Goal: Information Seeking & Learning: Learn about a topic

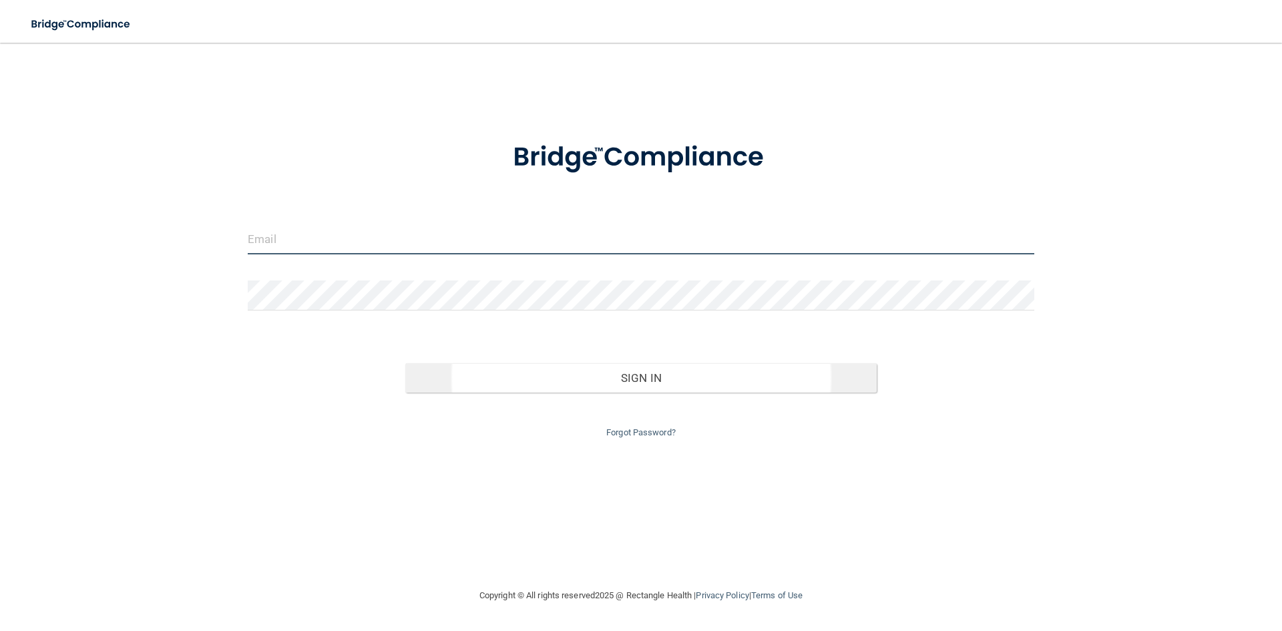
type input "[EMAIL_ADDRESS][DOMAIN_NAME]"
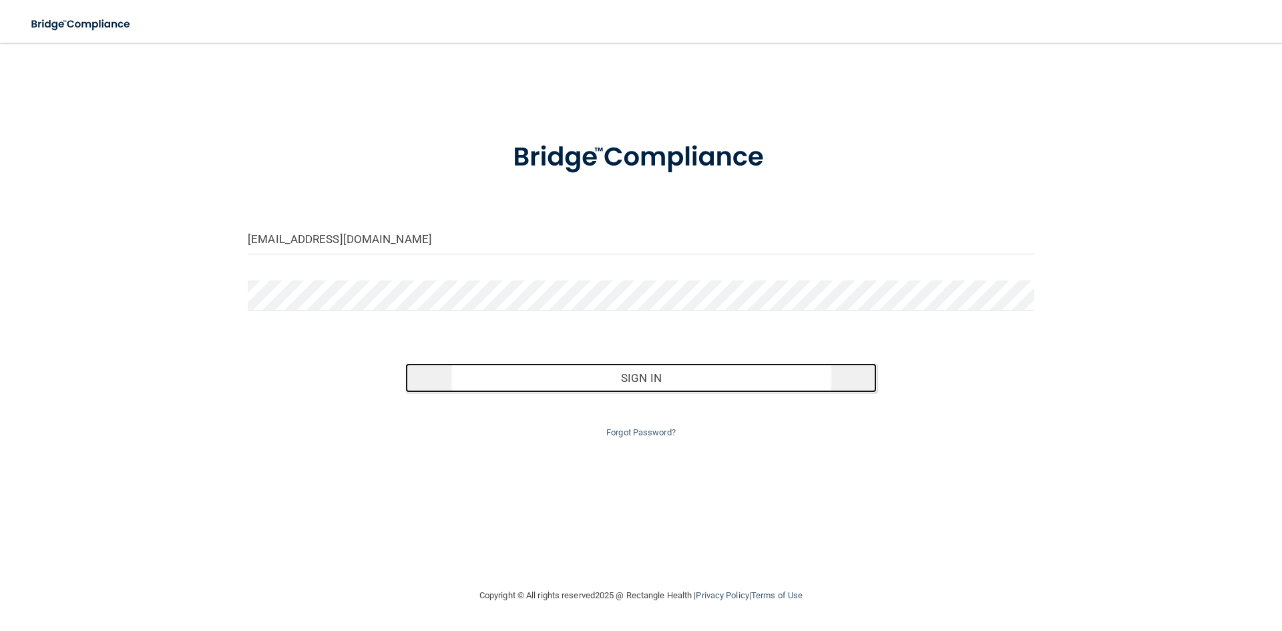
click at [657, 376] on button "Sign In" at bounding box center [641, 377] width 472 height 29
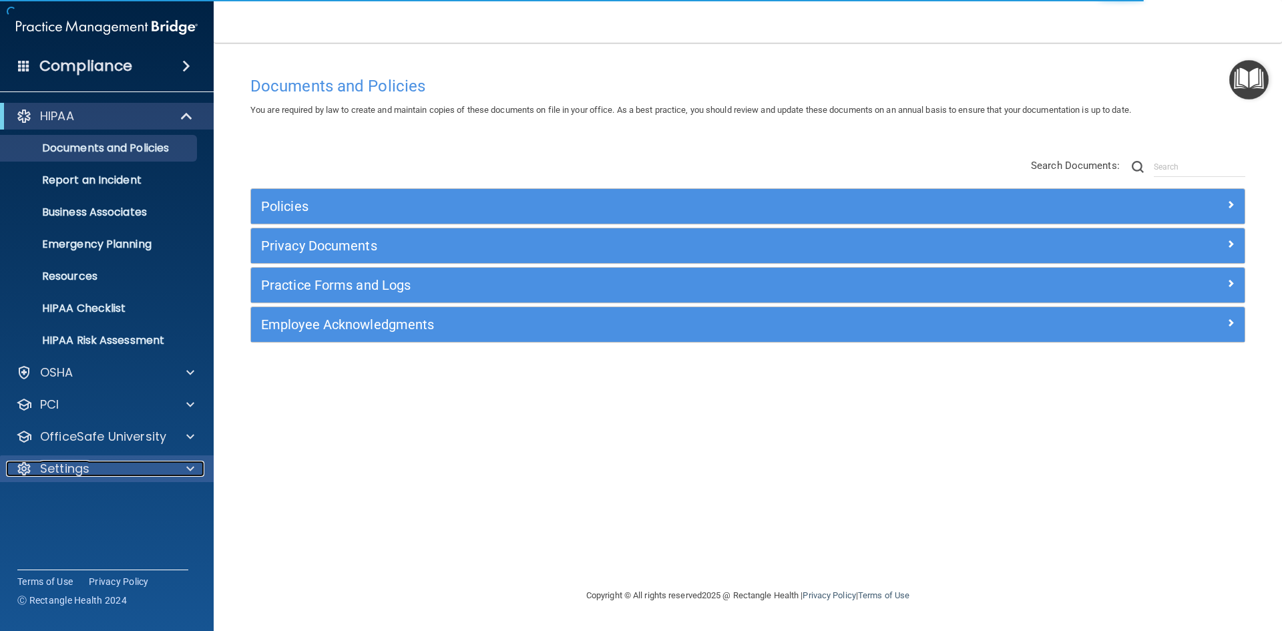
click at [68, 463] on p "Settings" at bounding box center [64, 469] width 49 height 16
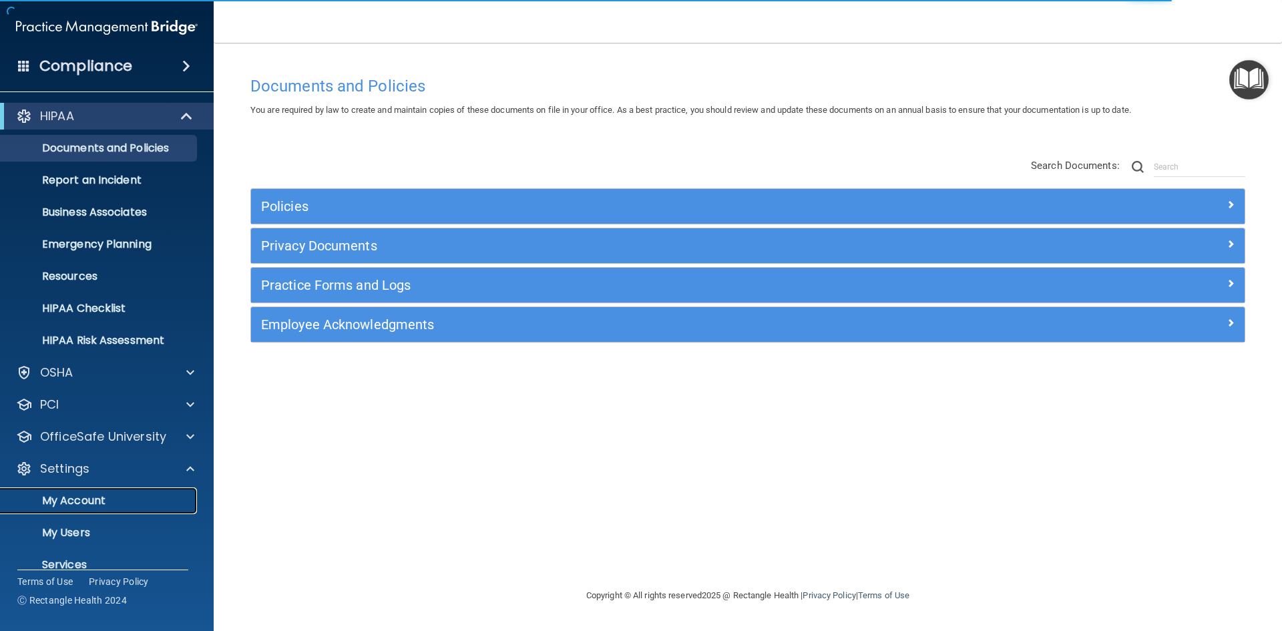
click at [75, 498] on p "My Account" at bounding box center [100, 500] width 182 height 13
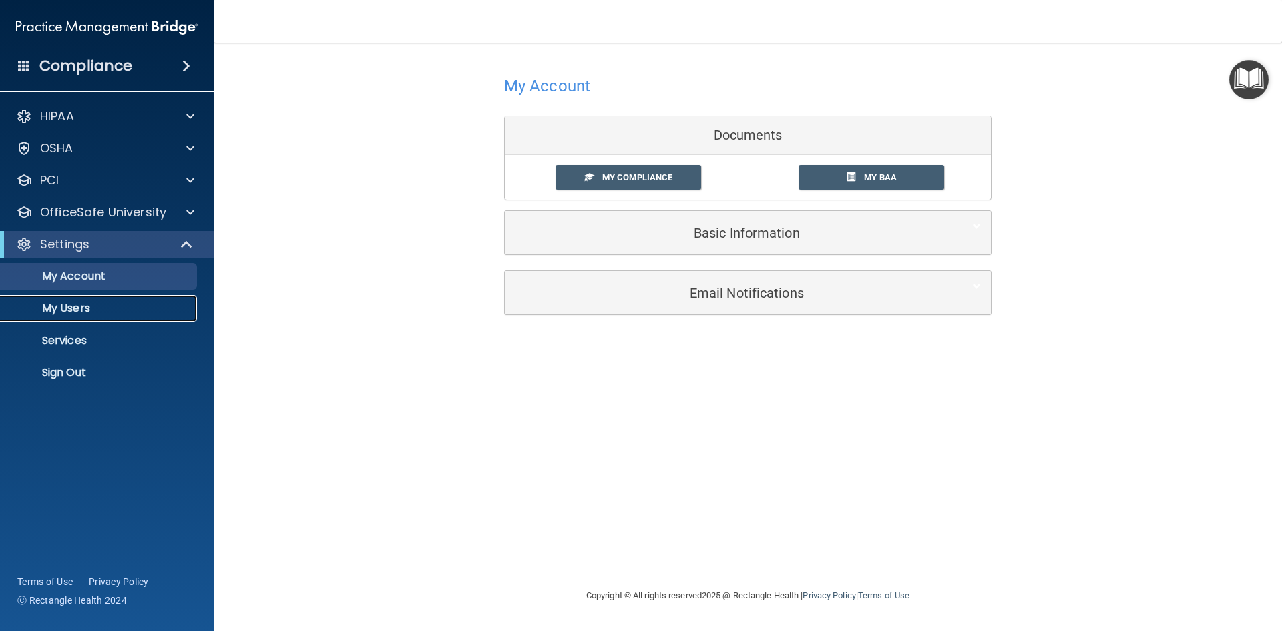
click at [88, 305] on p "My Users" at bounding box center [100, 308] width 182 height 13
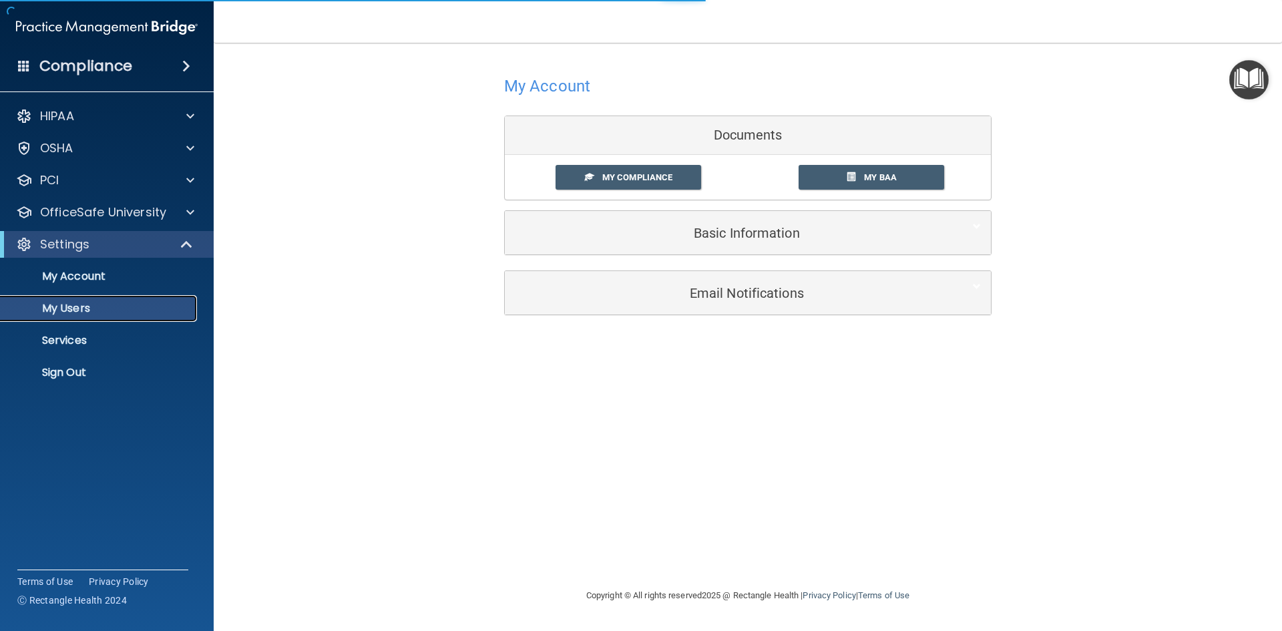
select select "20"
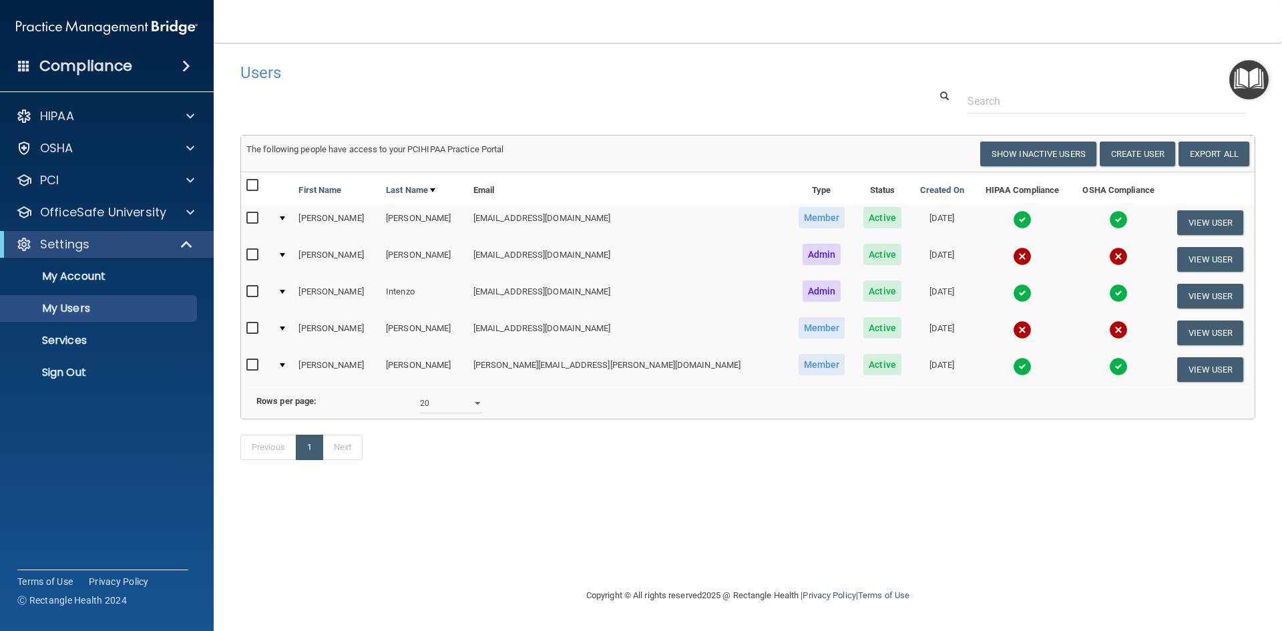
click at [1240, 84] on img "Open Resource Center" at bounding box center [1248, 79] width 39 height 39
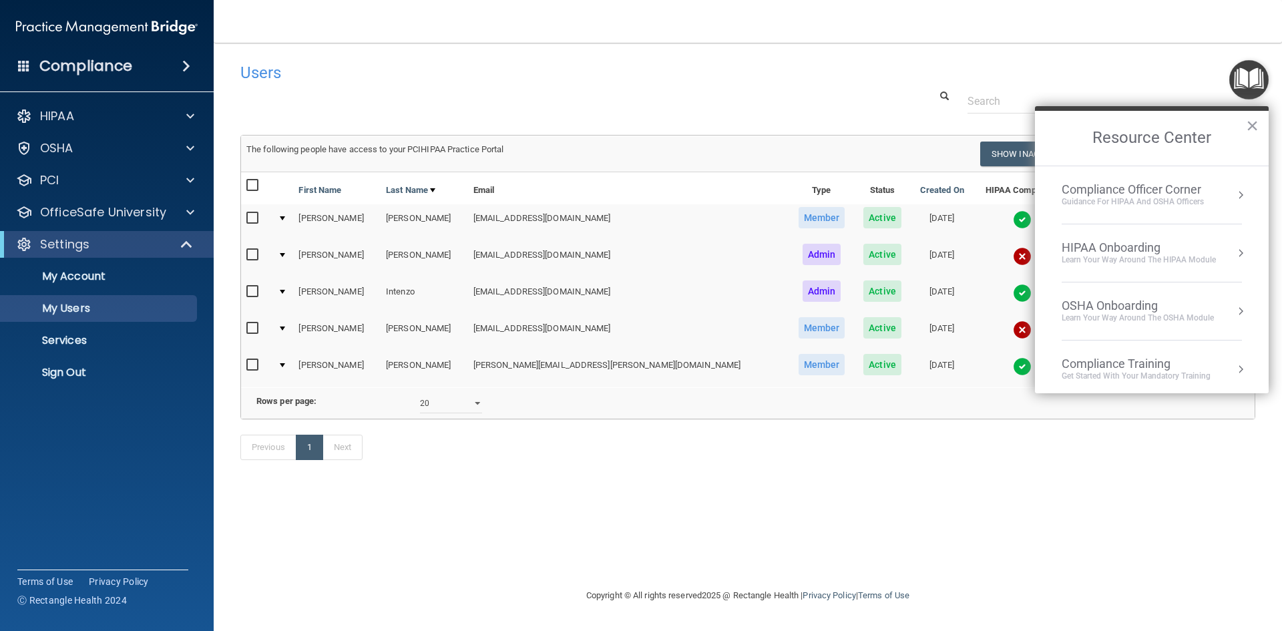
click at [1233, 196] on button "Resource Center" at bounding box center [1239, 194] width 13 height 13
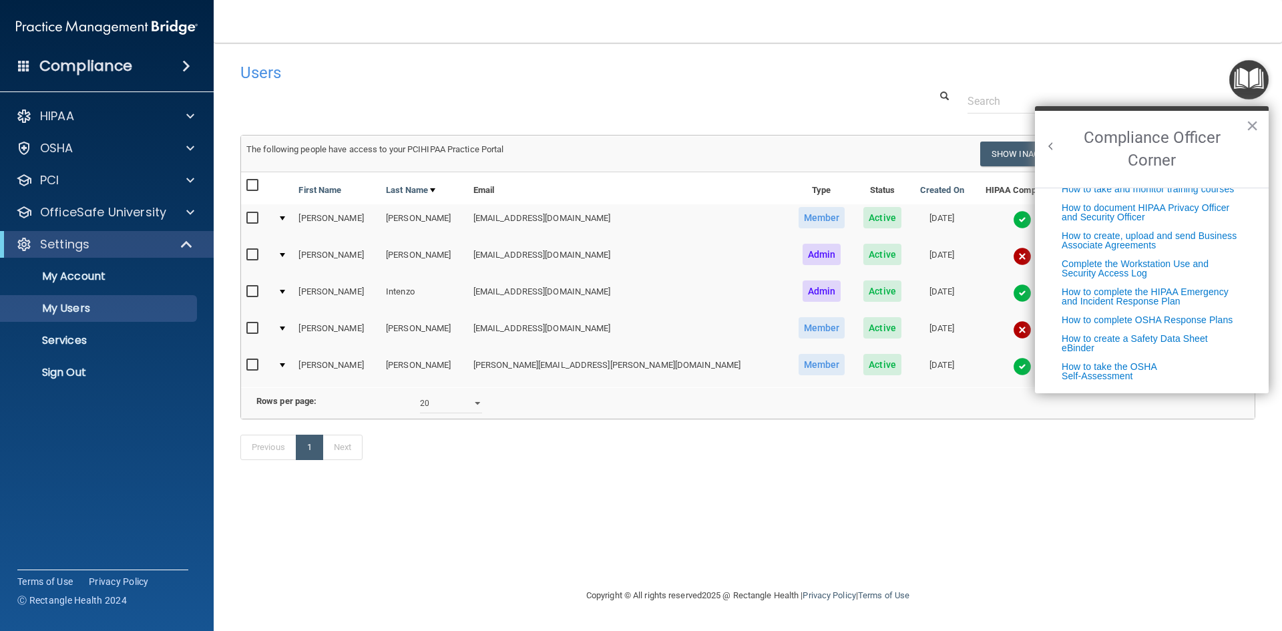
scroll to position [341, 0]
click at [1249, 125] on button "×" at bounding box center [1251, 125] width 13 height 21
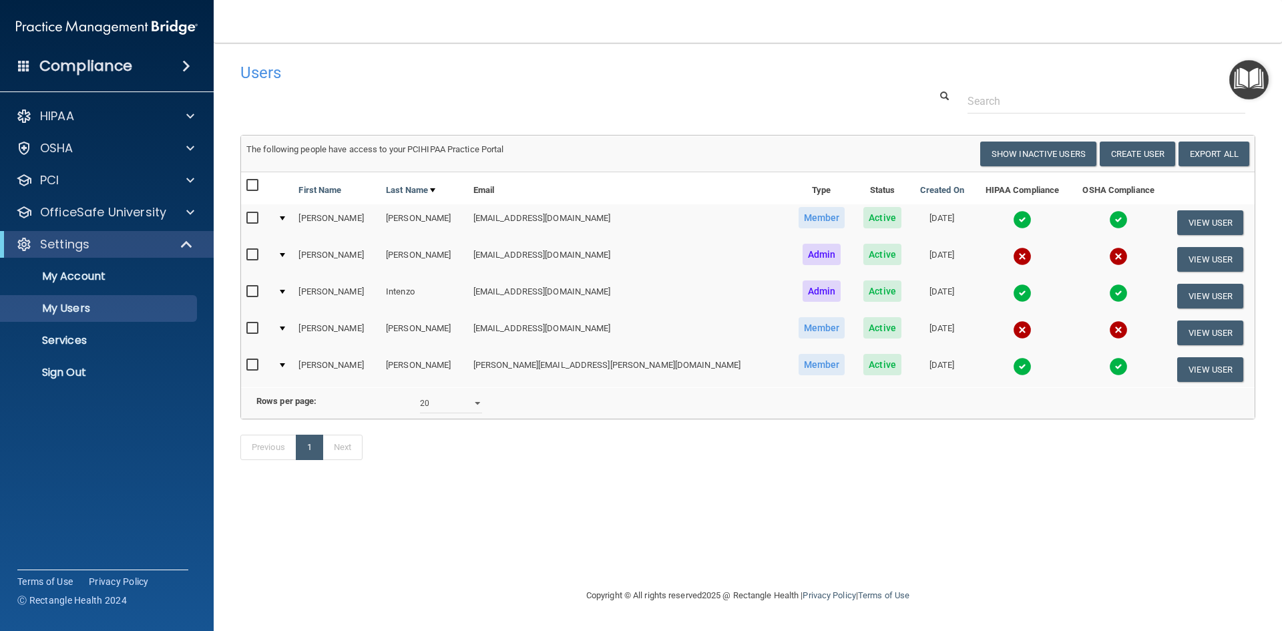
click at [1252, 90] on img "Open Resource Center" at bounding box center [1248, 79] width 39 height 39
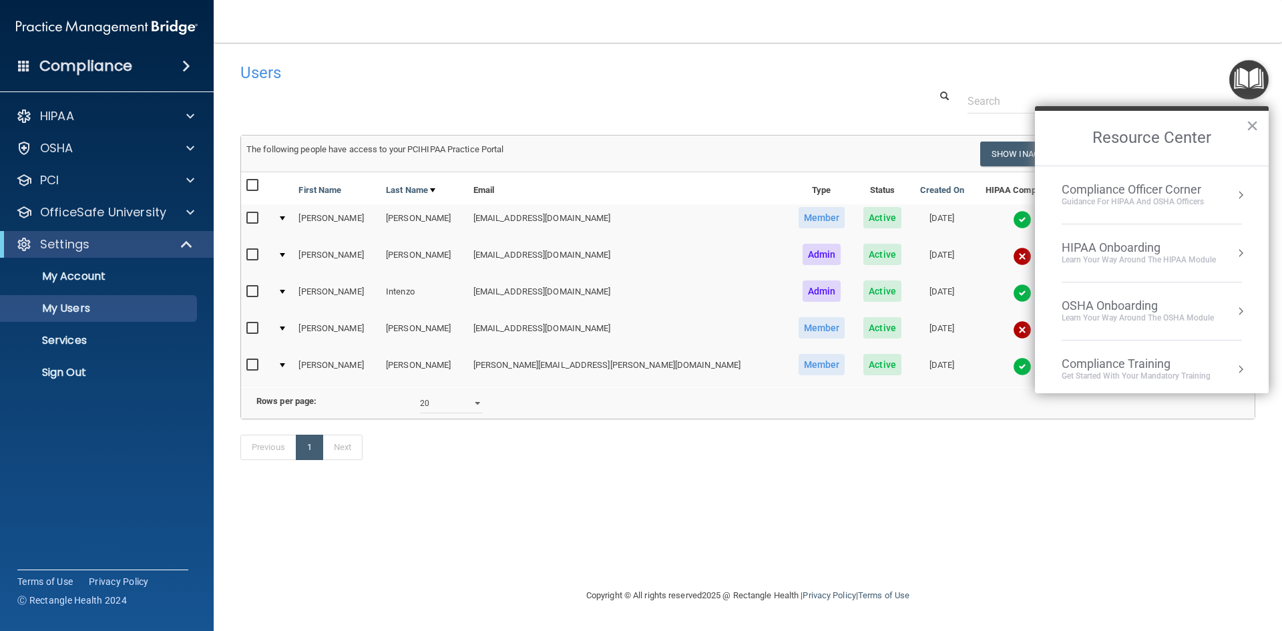
click at [1233, 254] on button "Resource Center" at bounding box center [1239, 252] width 13 height 13
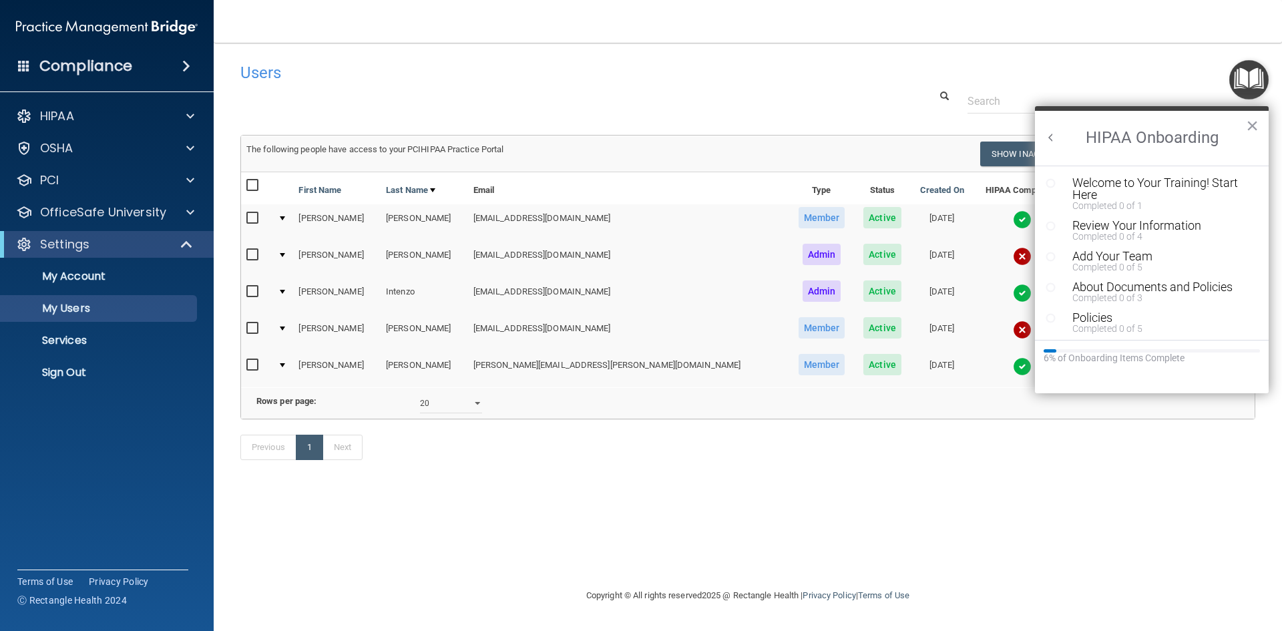
scroll to position [0, 0]
click at [1117, 182] on div "Welcome to Your Training! Start Here" at bounding box center [1156, 189] width 169 height 24
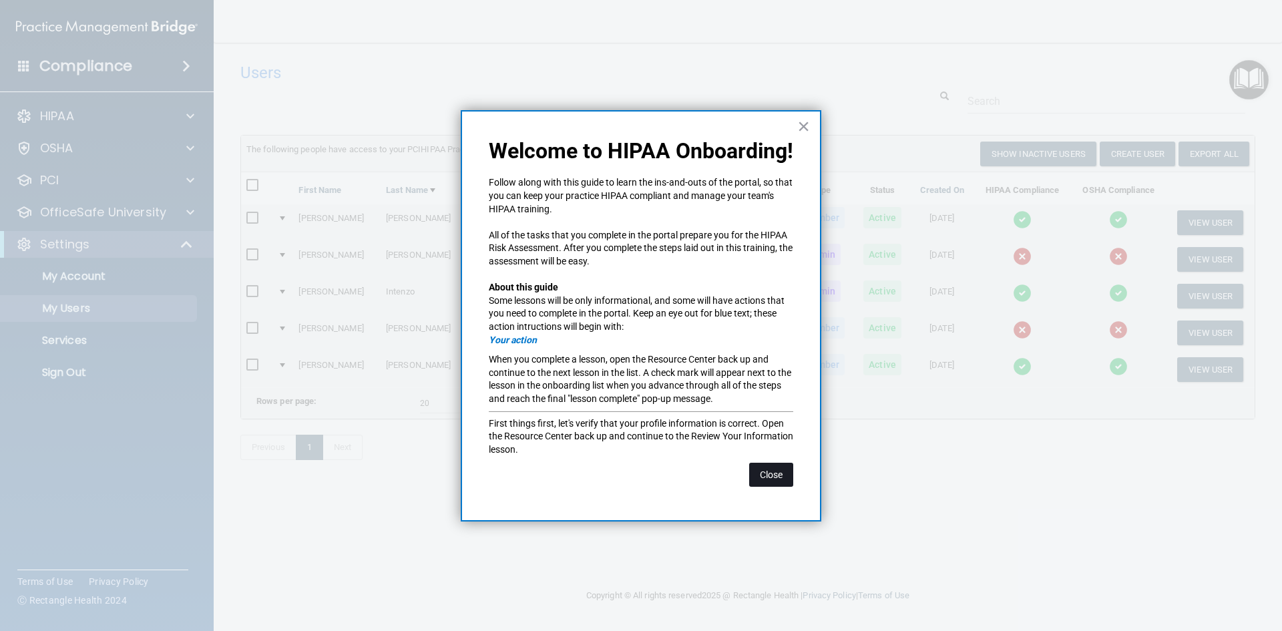
click at [776, 475] on button "Close" at bounding box center [771, 475] width 44 height 24
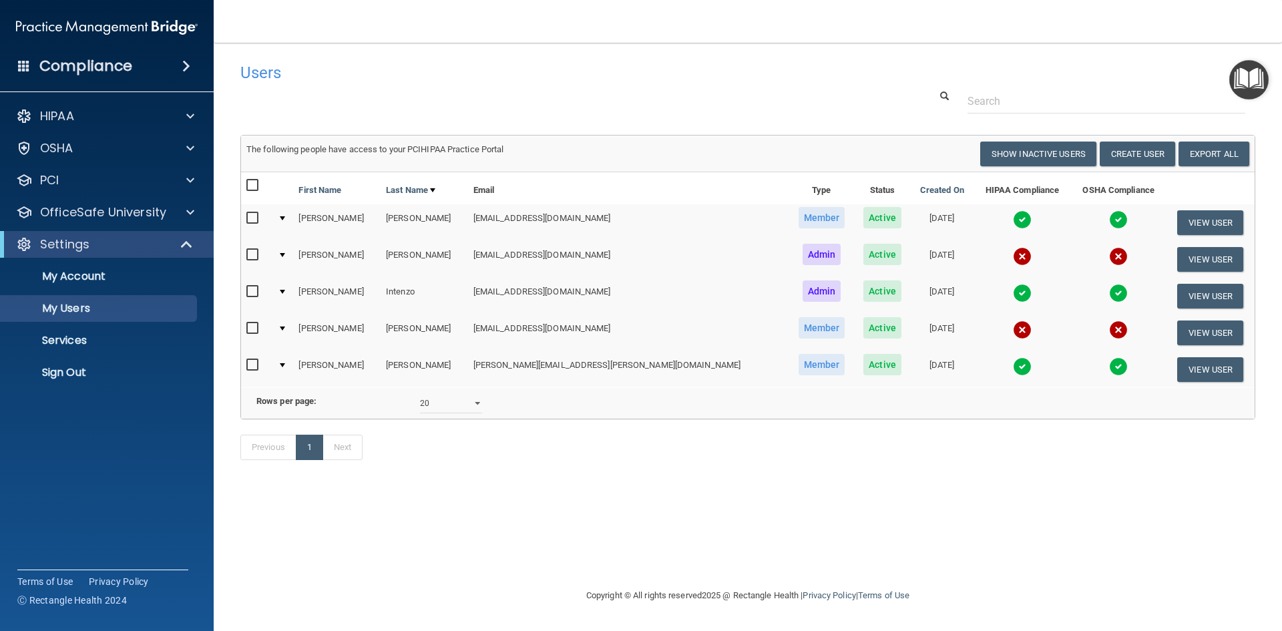
click at [788, 481] on div "Previous 1 Next" at bounding box center [747, 449] width 1035 height 61
click at [1239, 74] on img "Open Resource Center" at bounding box center [1248, 79] width 39 height 39
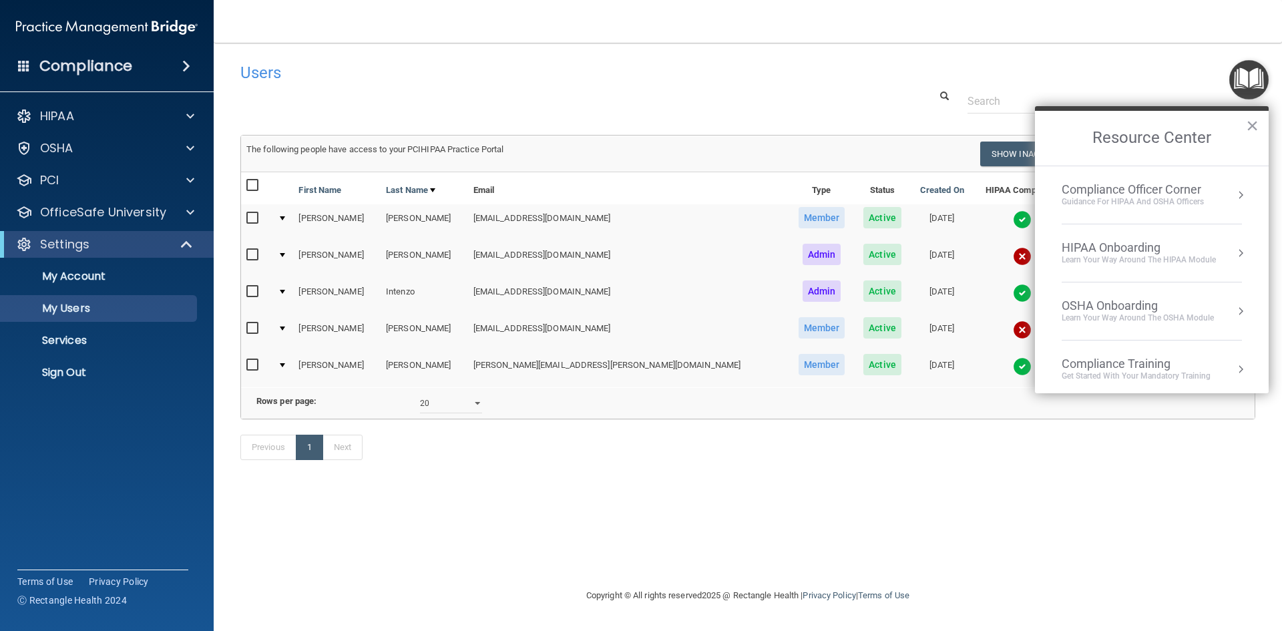
click at [1224, 260] on div "HIPAA Onboarding Learn Your Way around the HIPAA module" at bounding box center [1151, 252] width 180 height 25
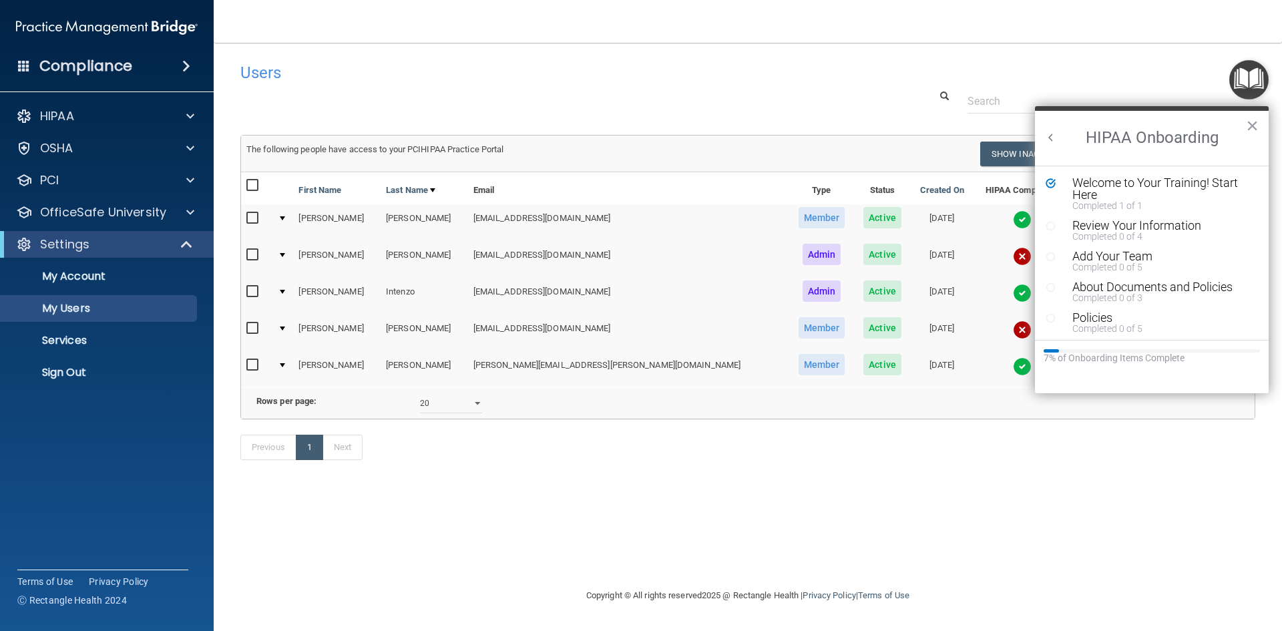
click at [1050, 226] on icon "Resource Center" at bounding box center [1050, 226] width 10 height 10
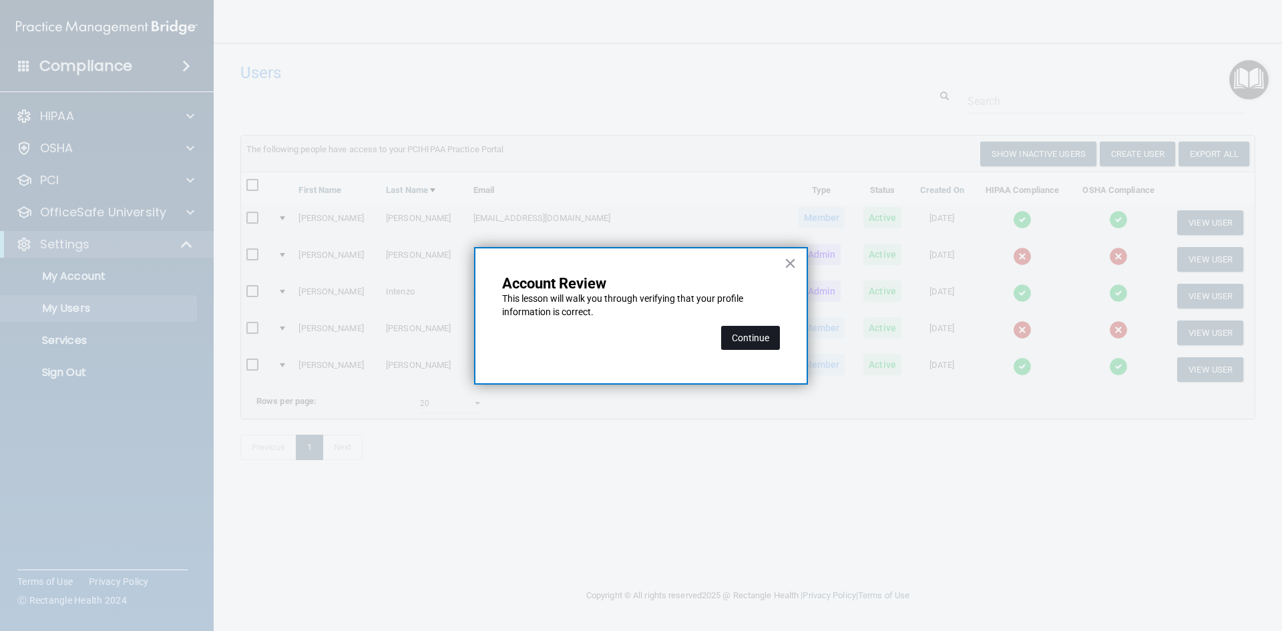
click at [734, 334] on button "Continue" at bounding box center [750, 338] width 59 height 24
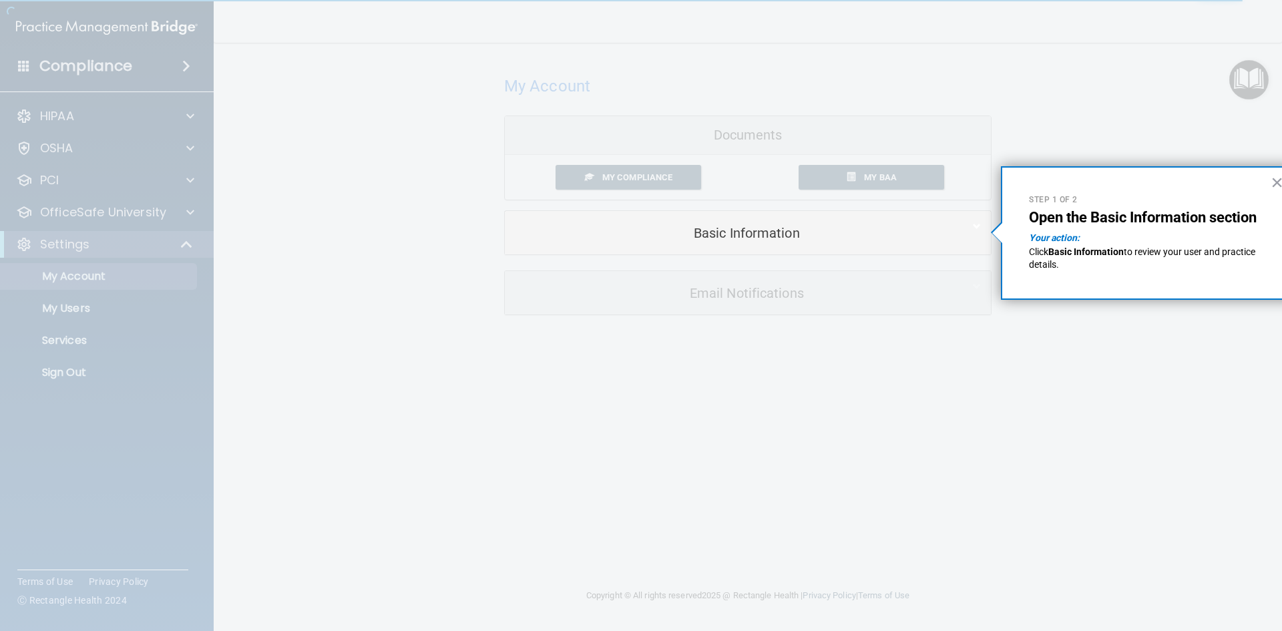
click at [1268, 182] on div "Step 1 of 2 Open the Basic Information section Your action: Click Basic Informa…" at bounding box center [1148, 232] width 294 height 133
click at [1272, 184] on button "×" at bounding box center [1276, 182] width 13 height 21
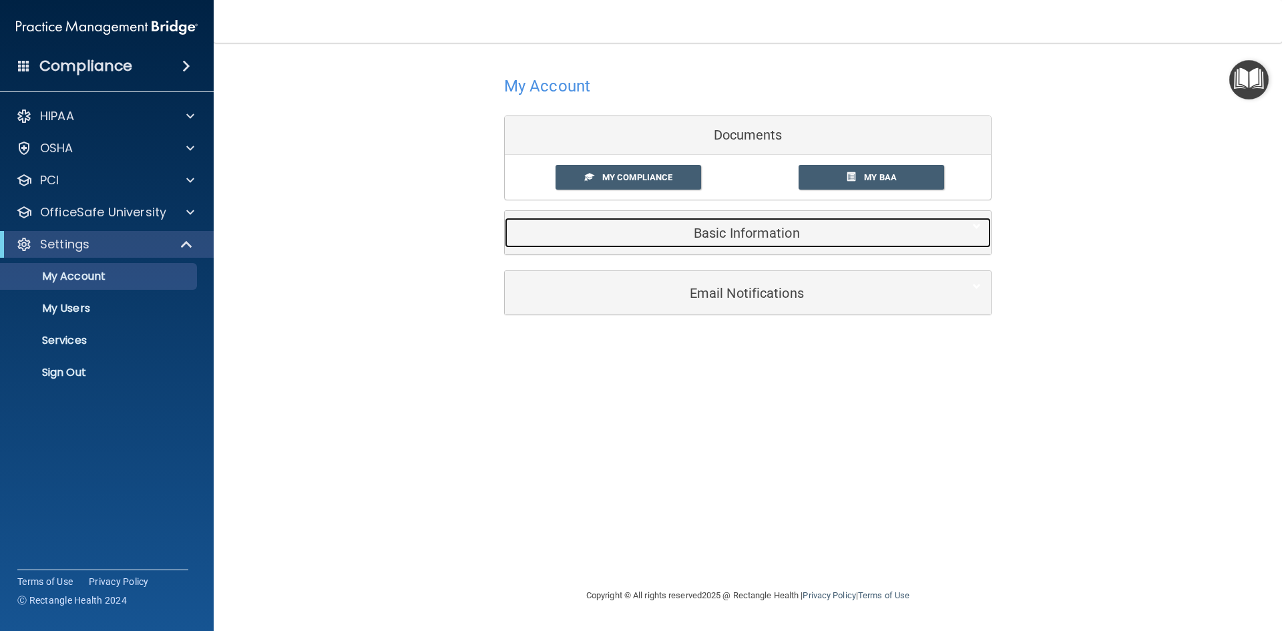
click at [700, 247] on div "Basic Information" at bounding box center [727, 233] width 445 height 30
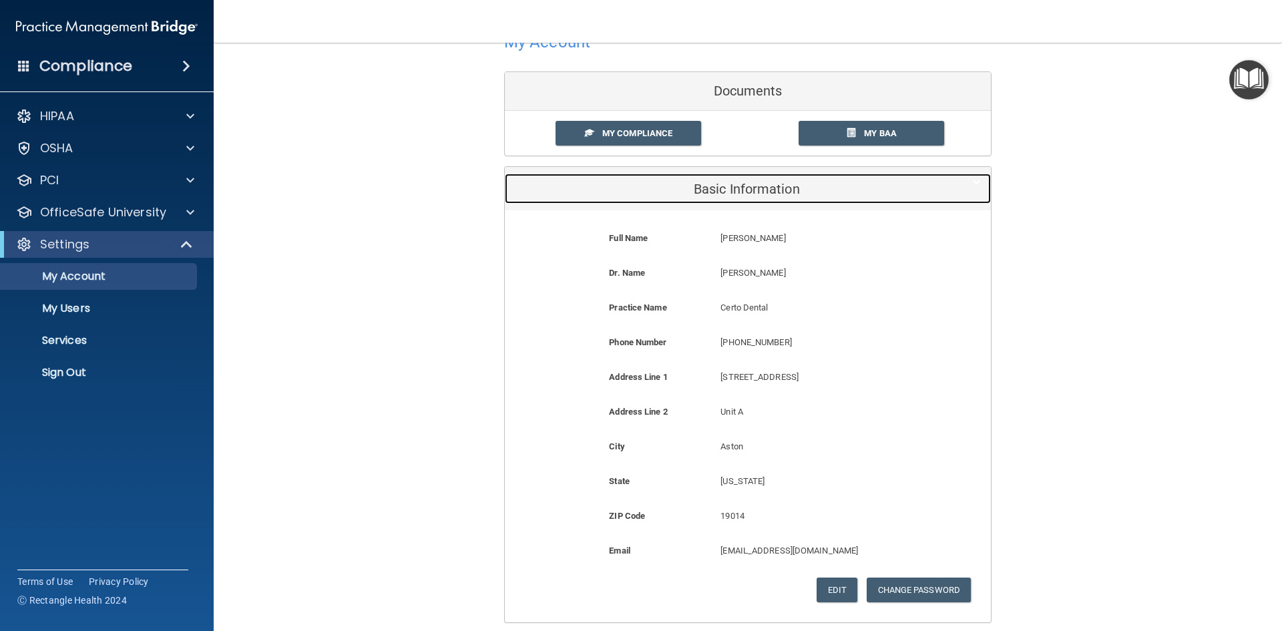
scroll to position [67, 0]
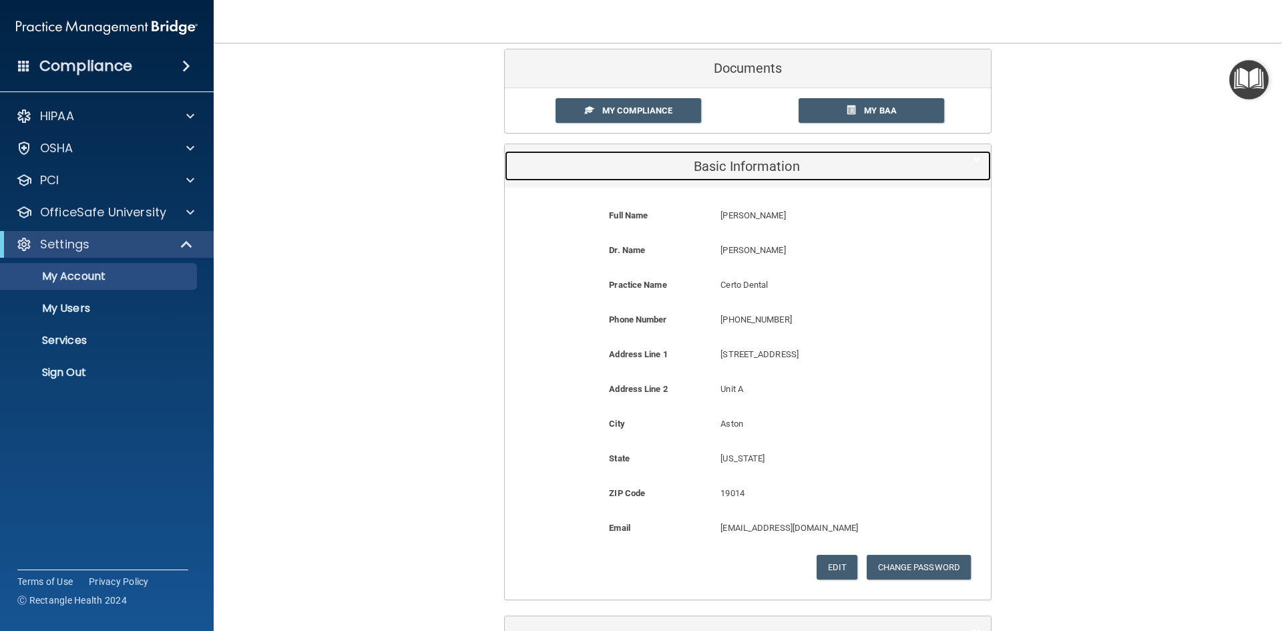
click at [772, 172] on h5 "Basic Information" at bounding box center [727, 166] width 425 height 15
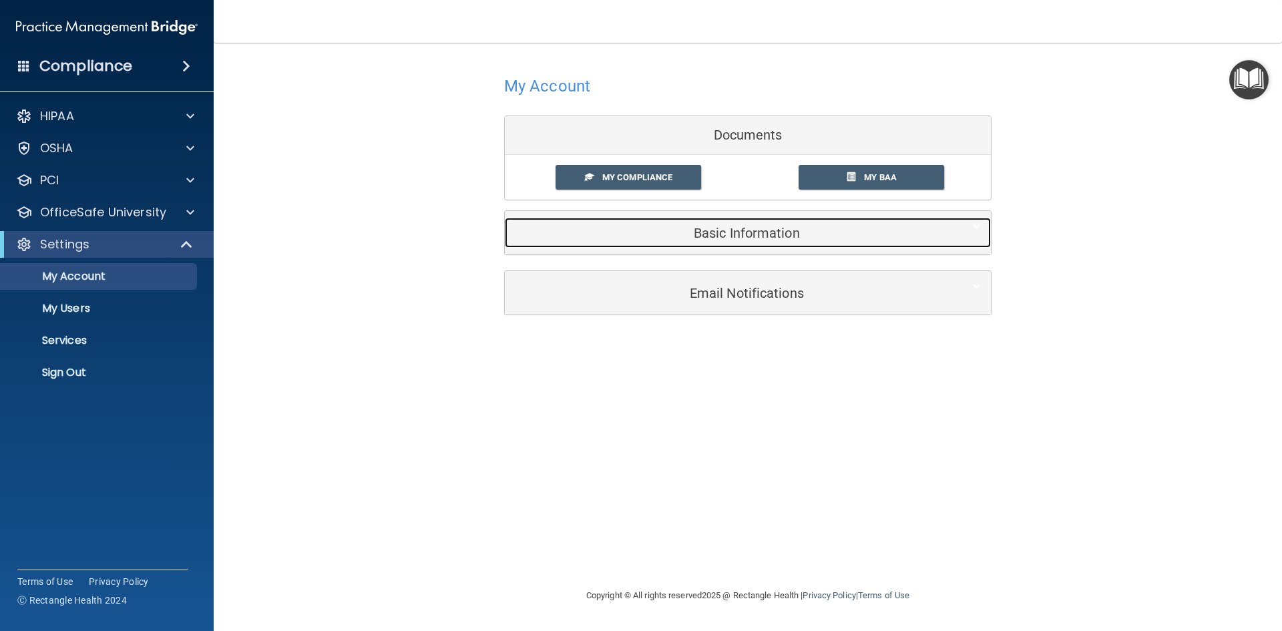
scroll to position [0, 0]
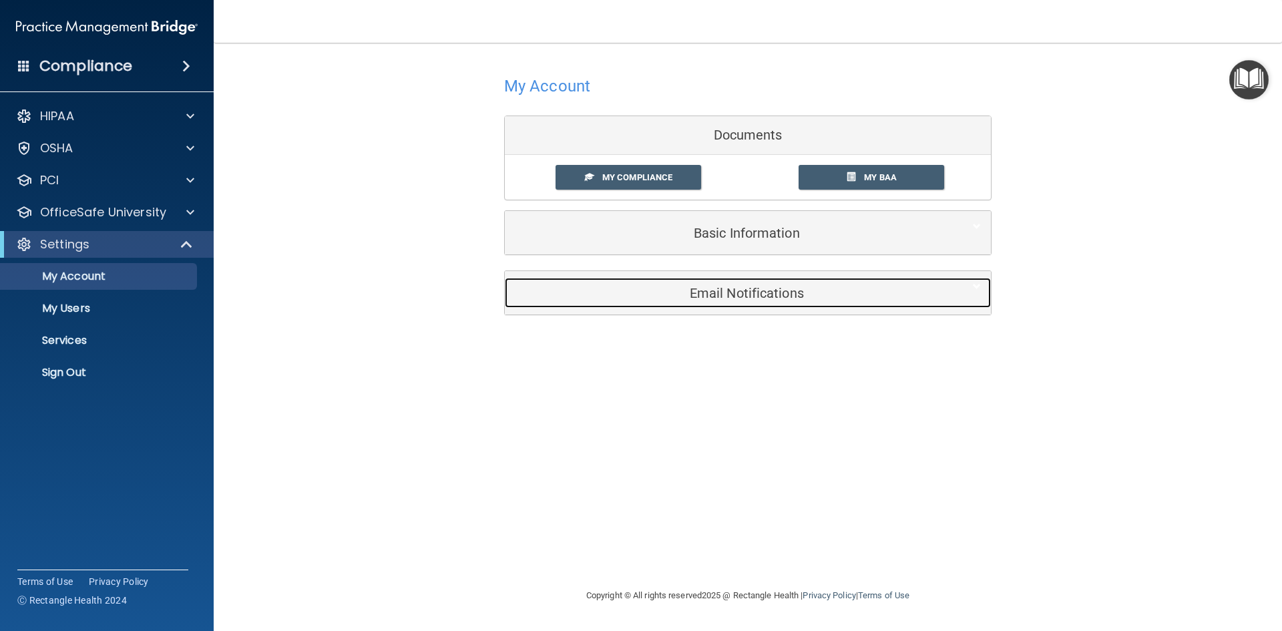
click at [743, 294] on h5 "Email Notifications" at bounding box center [727, 293] width 425 height 15
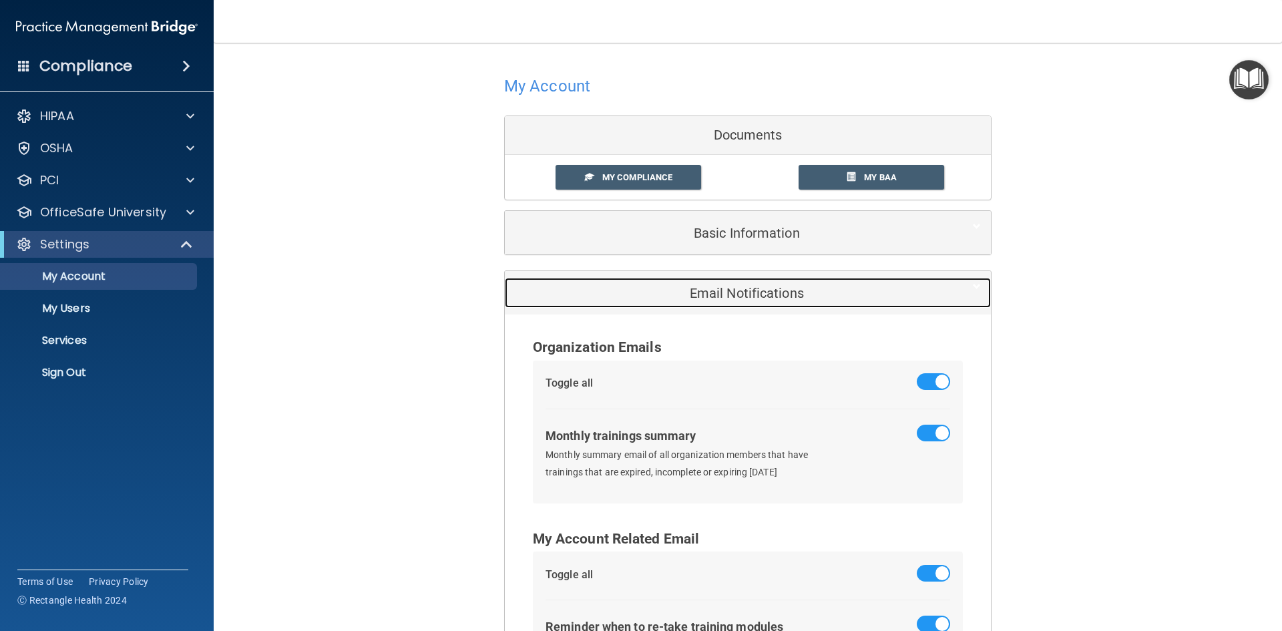
click at [743, 294] on h5 "Email Notifications" at bounding box center [727, 293] width 425 height 15
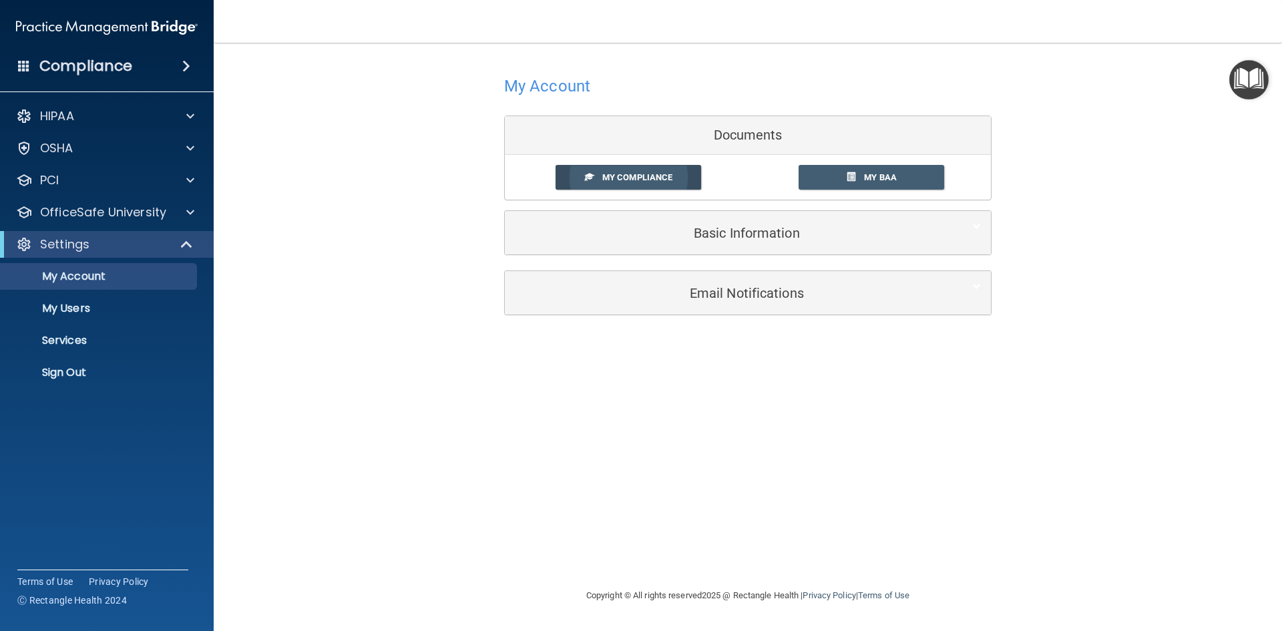
click at [621, 181] on span "My Compliance" at bounding box center [637, 177] width 70 height 10
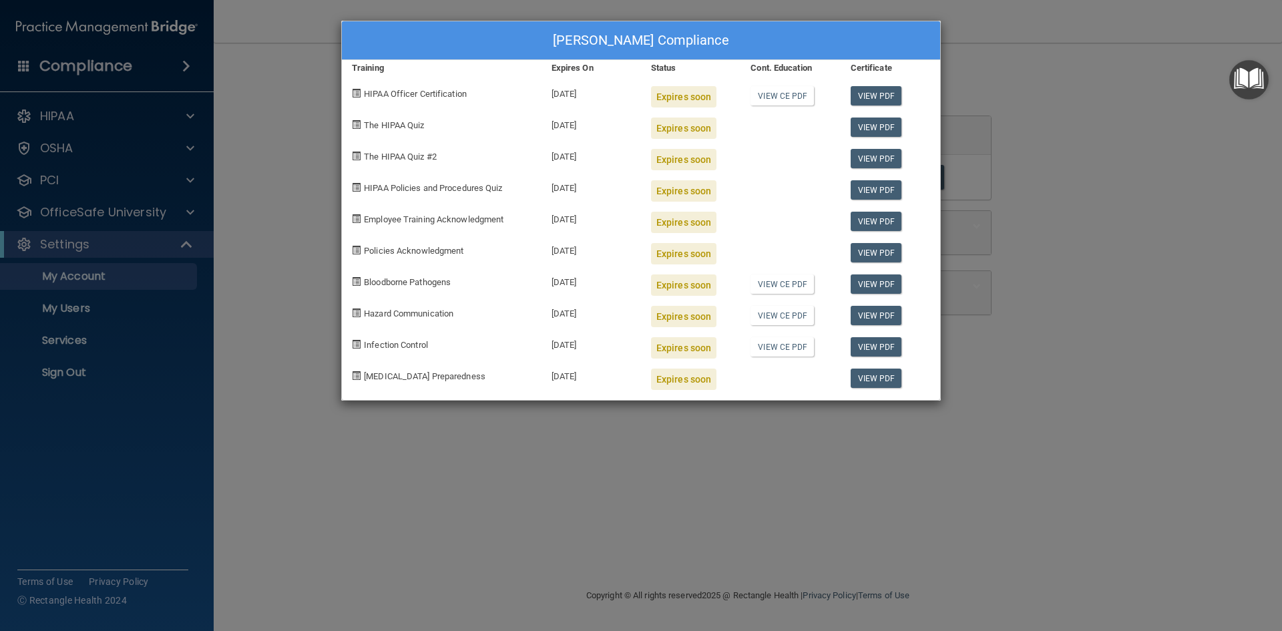
click at [1150, 282] on div "[PERSON_NAME] Compliance Training Expires On Status Cont. Education Certificate…" at bounding box center [641, 315] width 1282 height 631
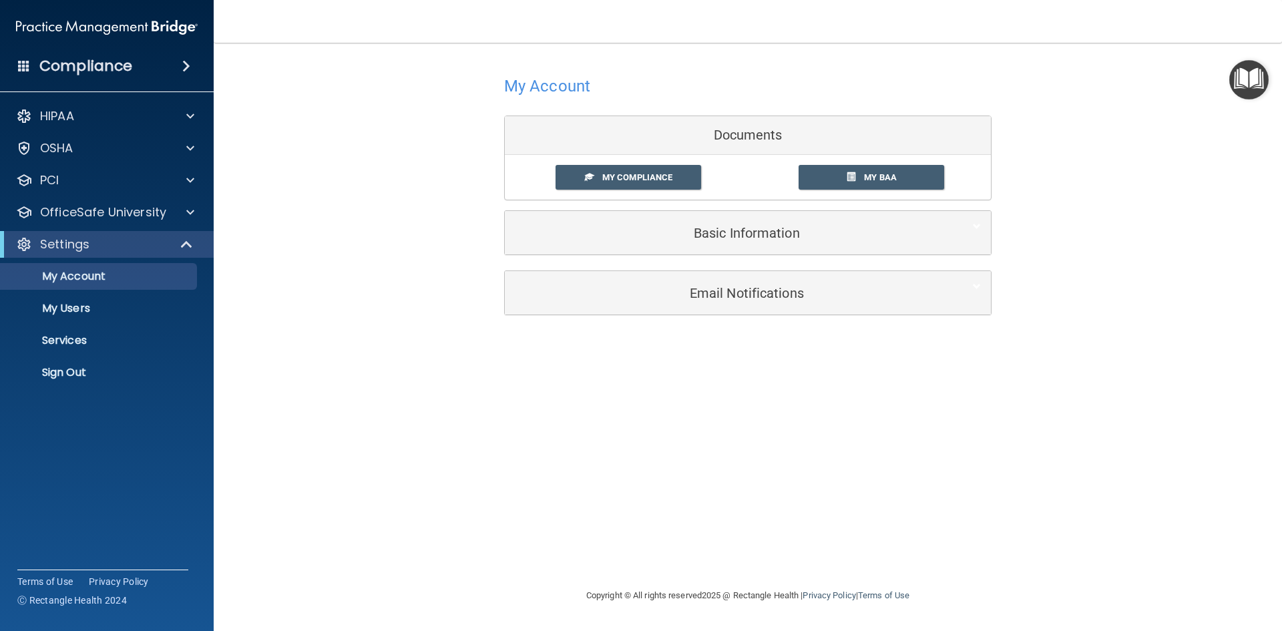
click at [1250, 85] on img "Open Resource Center" at bounding box center [1248, 79] width 39 height 39
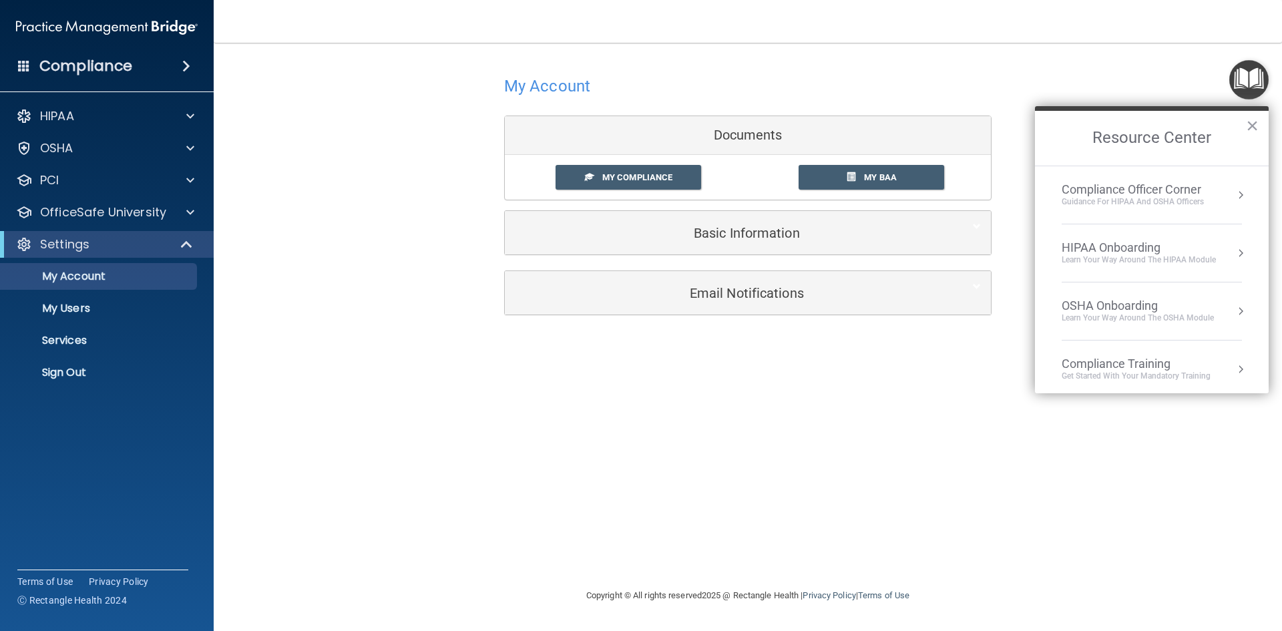
click at [1115, 188] on div "Compliance Officer Corner" at bounding box center [1132, 189] width 142 height 15
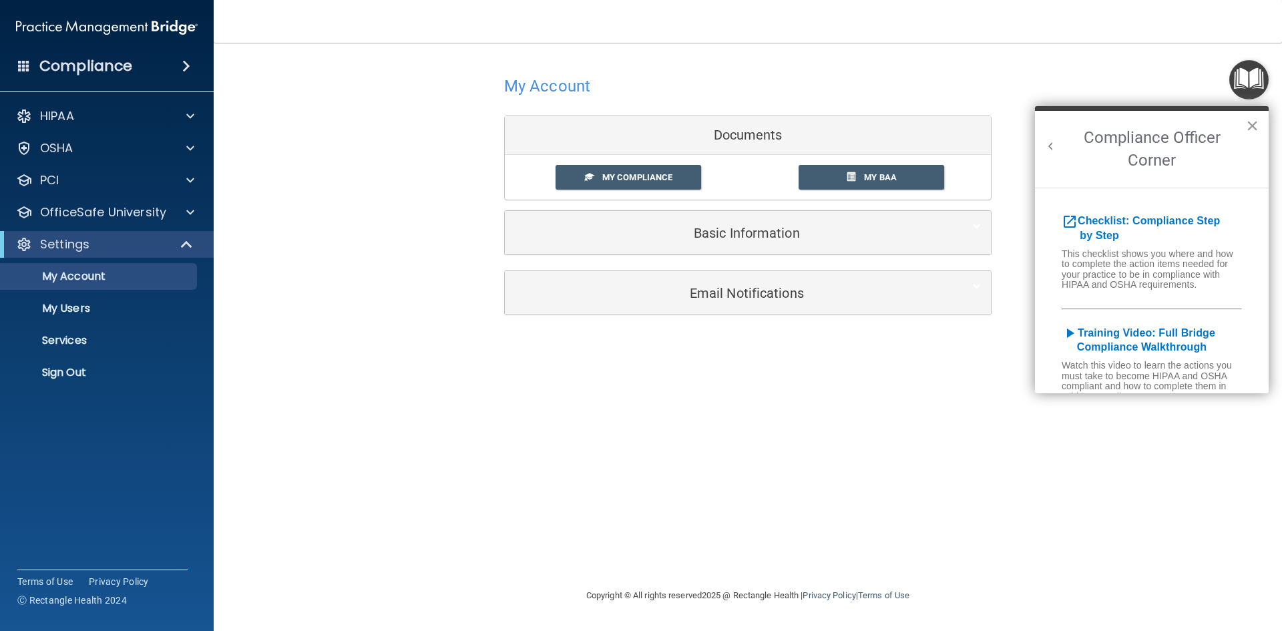
click at [1256, 121] on button "×" at bounding box center [1251, 125] width 13 height 21
